Goal: Transaction & Acquisition: Download file/media

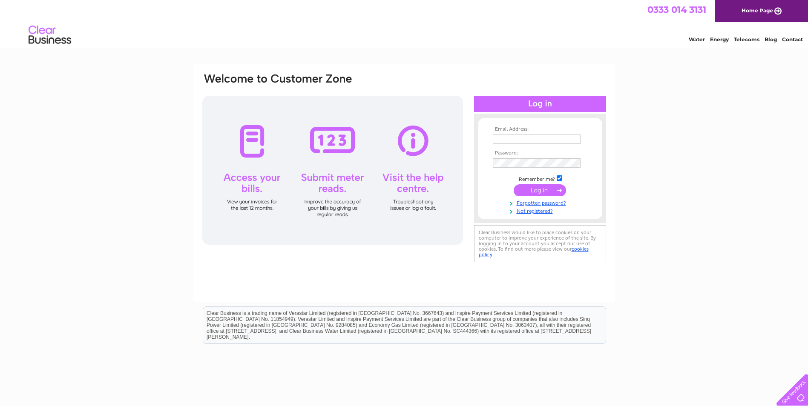
type input "accounts.payable@mccullochgroup.com"
click at [554, 194] on input "submit" at bounding box center [540, 190] width 52 height 12
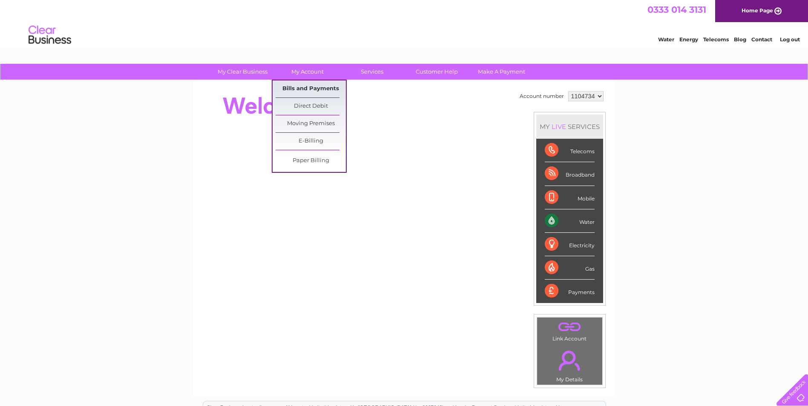
click at [303, 91] on link "Bills and Payments" at bounding box center [311, 88] width 70 height 17
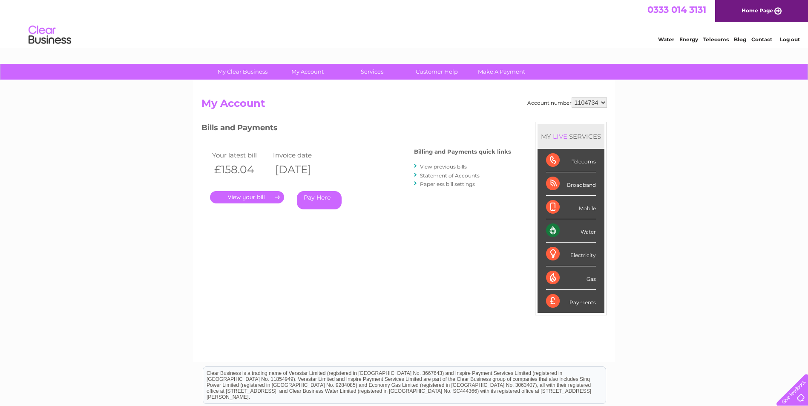
click at [255, 195] on link "." at bounding box center [247, 197] width 74 height 12
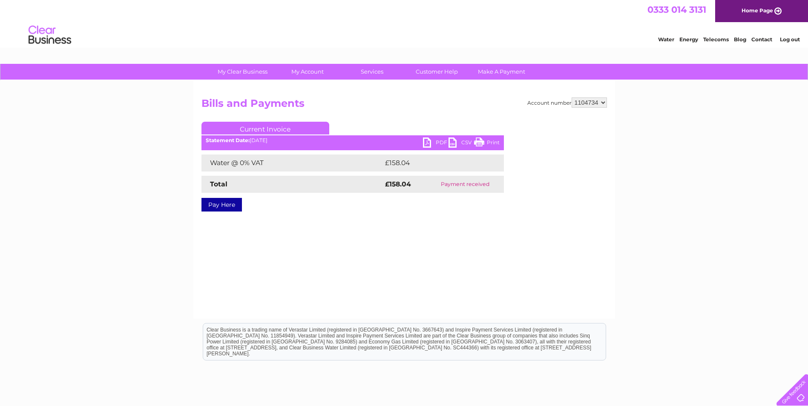
click at [439, 144] on link "PDF" at bounding box center [436, 144] width 26 height 12
click at [442, 142] on link "PDF" at bounding box center [436, 144] width 26 height 12
click at [428, 140] on link "PDF" at bounding box center [436, 144] width 26 height 12
click at [438, 141] on link "PDF" at bounding box center [436, 144] width 26 height 12
